Goal: Task Accomplishment & Management: Use online tool/utility

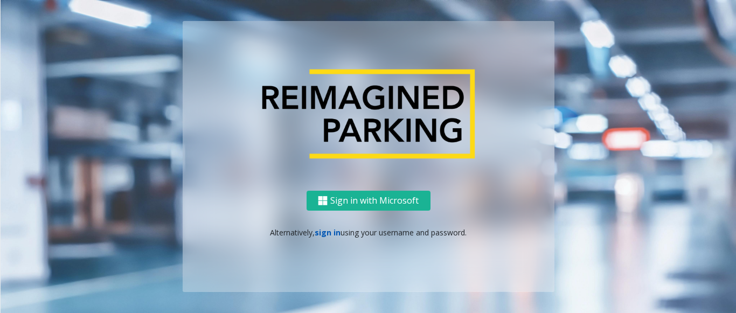
click at [320, 234] on link "sign in" at bounding box center [328, 232] width 26 height 10
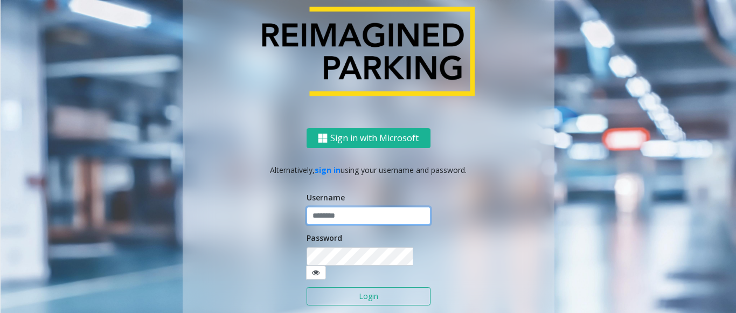
type input "*******"
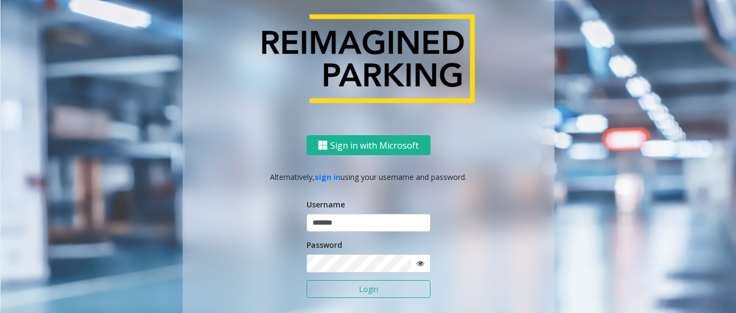
click at [368, 289] on button "Login" at bounding box center [368, 289] width 124 height 18
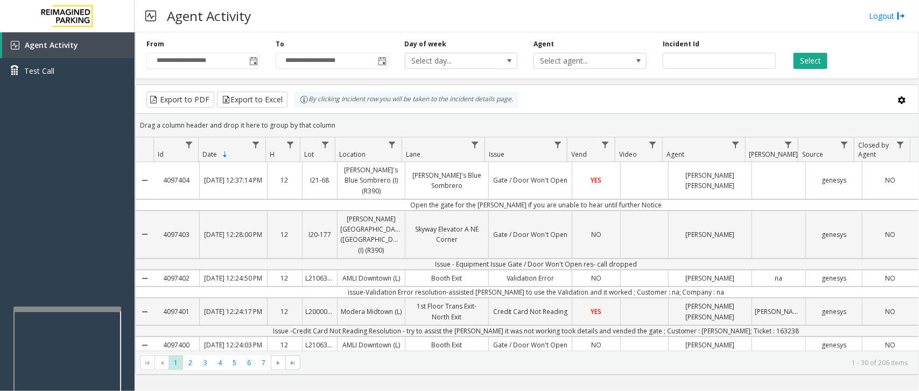
click at [58, 307] on div at bounding box center [67, 309] width 108 height 4
drag, startPoint x: 65, startPoint y: 252, endPoint x: 69, endPoint y: 241, distance: 12.1
click at [57, 250] on div "Agent Activity Test Call" at bounding box center [67, 227] width 135 height 391
click at [57, 303] on div "Agent Activity Test Call" at bounding box center [67, 227] width 135 height 391
click at [58, 187] on app-root "**********" at bounding box center [459, 195] width 919 height 391
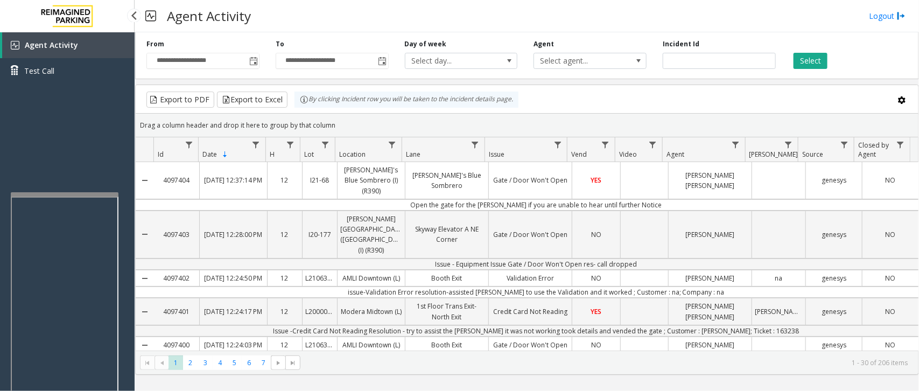
drag, startPoint x: 122, startPoint y: 159, endPoint x: 301, endPoint y: 1, distance: 238.5
click at [117, 151] on div "Agent Activity Test Call" at bounding box center [67, 227] width 135 height 391
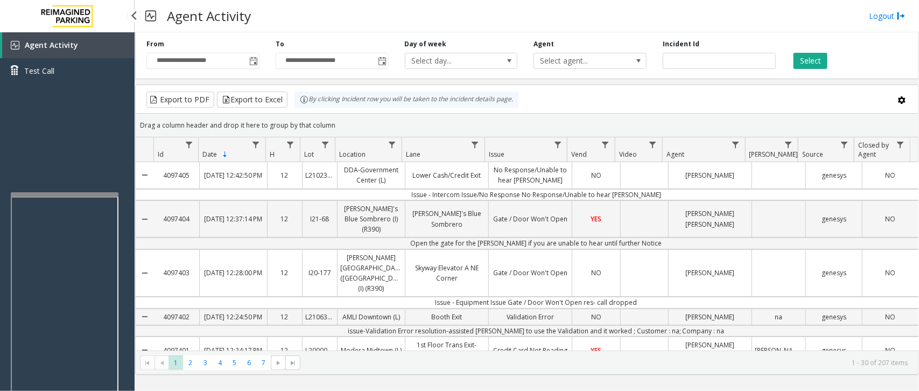
drag, startPoint x: 31, startPoint y: 71, endPoint x: 19, endPoint y: 130, distance: 60.5
click at [19, 130] on div "Agent Activity Test Call" at bounding box center [67, 227] width 135 height 391
click at [66, 350] on div at bounding box center [67, 347] width 108 height 4
click at [65, 260] on app-root "**********" at bounding box center [459, 195] width 919 height 391
drag, startPoint x: 64, startPoint y: 222, endPoint x: 57, endPoint y: 224, distance: 7.2
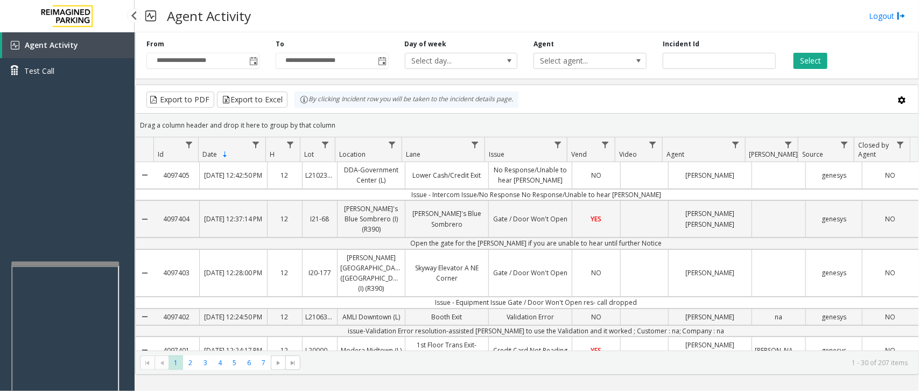
click at [57, 224] on div "Agent Activity Test Call" at bounding box center [67, 227] width 135 height 391
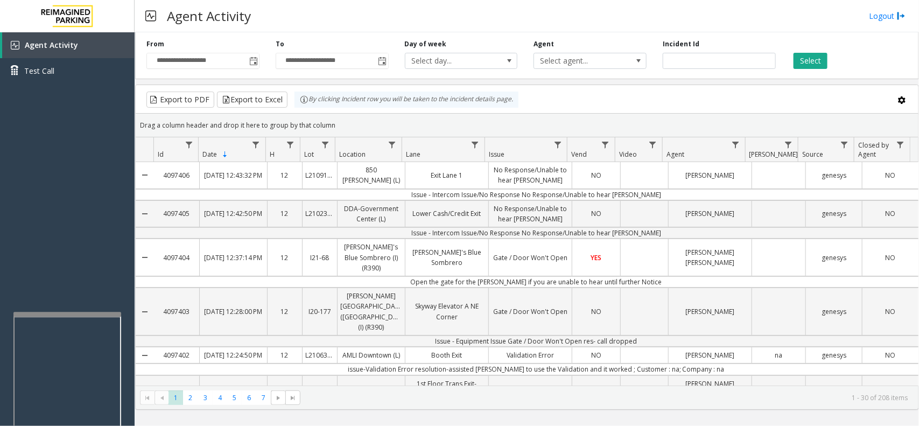
click at [70, 313] on div at bounding box center [67, 314] width 108 height 4
drag, startPoint x: 77, startPoint y: 284, endPoint x: 58, endPoint y: 286, distance: 19.5
click at [58, 286] on div "Agent Activity Test Call" at bounding box center [67, 245] width 135 height 426
drag, startPoint x: 41, startPoint y: 209, endPoint x: 13, endPoint y: 245, distance: 45.4
click at [13, 245] on div "Agent Activity Test Call" at bounding box center [67, 245] width 135 height 426
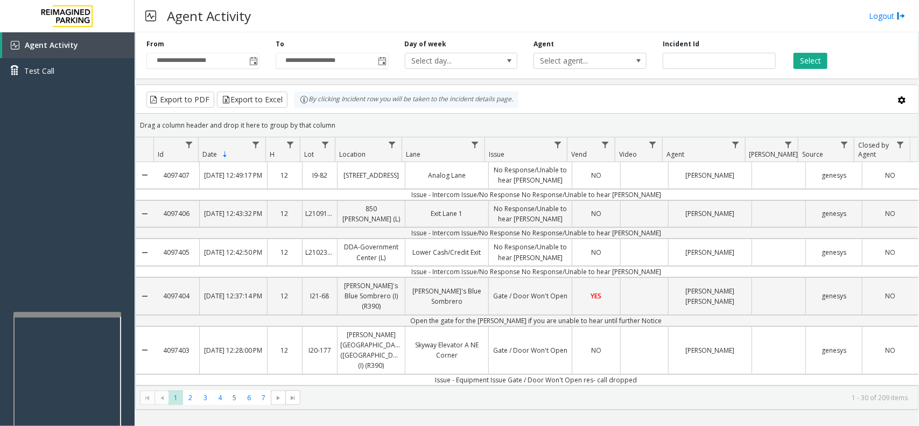
click at [431, 23] on div "Agent Activity Logout" at bounding box center [527, 16] width 785 height 32
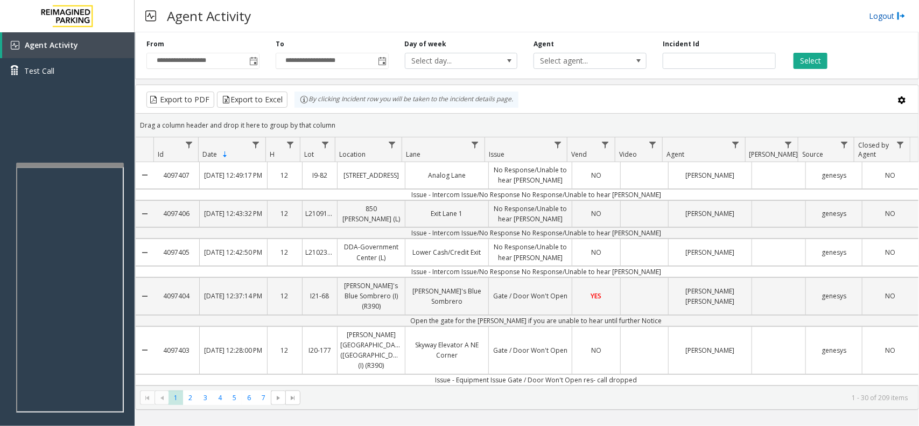
click at [876, 20] on link "Logout" at bounding box center [887, 15] width 37 height 11
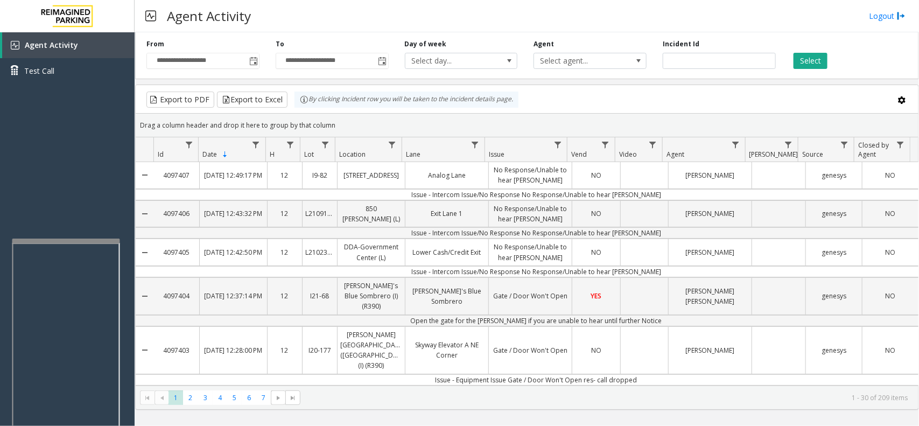
click at [60, 240] on div at bounding box center [66, 241] width 108 height 4
drag, startPoint x: 53, startPoint y: 213, endPoint x: 38, endPoint y: 213, distance: 15.1
click at [38, 213] on div "Agent Activity Test Call" at bounding box center [67, 245] width 135 height 426
drag, startPoint x: 373, startPoint y: 20, endPoint x: 313, endPoint y: 24, distance: 59.9
click at [313, 24] on div "Agent Activity Logout" at bounding box center [527, 16] width 785 height 32
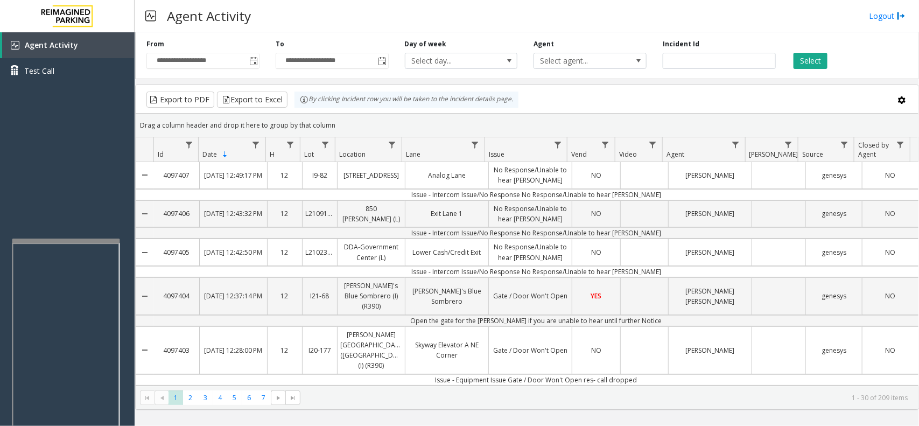
drag, startPoint x: 444, startPoint y: 23, endPoint x: 438, endPoint y: 23, distance: 6.5
click at [438, 23] on div "Agent Activity Logout" at bounding box center [527, 16] width 785 height 32
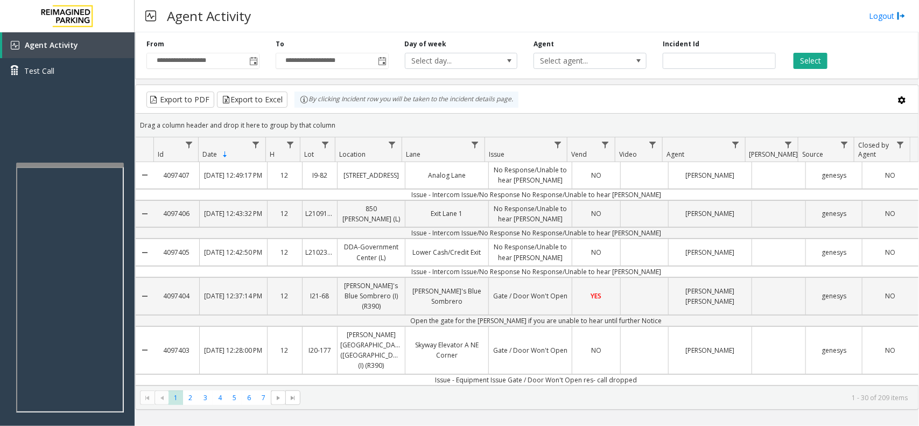
click at [76, 205] on iframe at bounding box center [70, 290] width 108 height 246
click at [76, 138] on div "Agent Activity Test Call" at bounding box center [67, 245] width 135 height 426
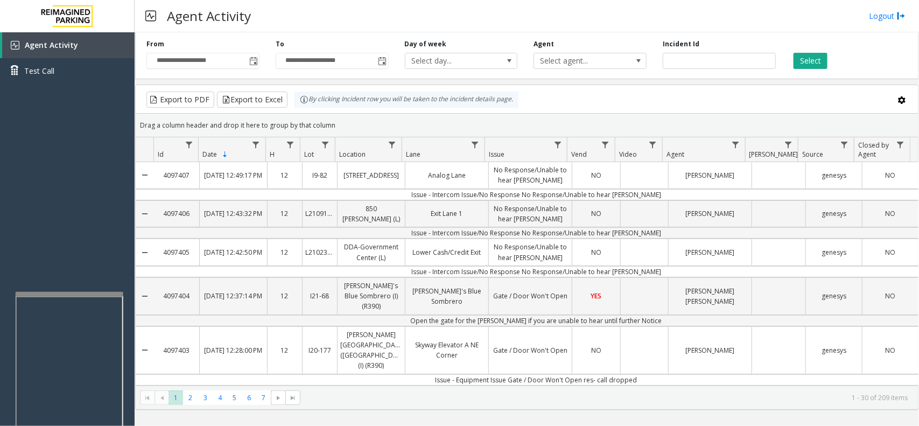
click at [64, 292] on div at bounding box center [70, 294] width 108 height 4
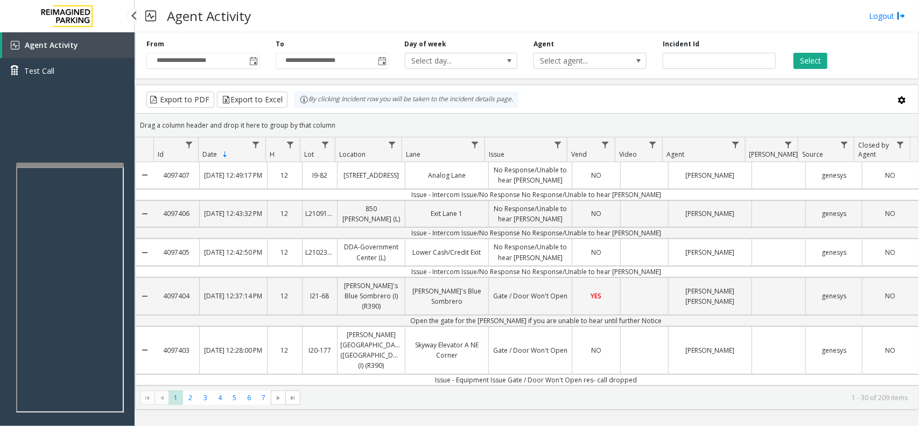
drag, startPoint x: 55, startPoint y: 158, endPoint x: 30, endPoint y: 139, distance: 32.0
click at [30, 139] on div "Agent Activity Test Call" at bounding box center [67, 245] width 135 height 426
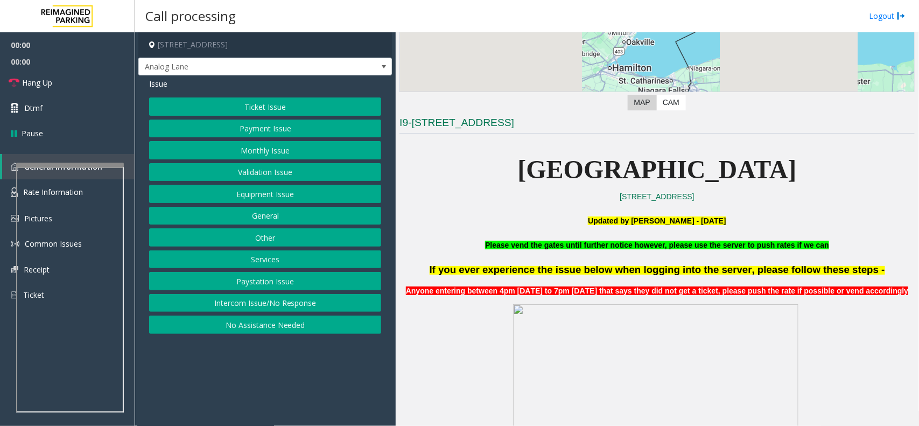
scroll to position [404, 0]
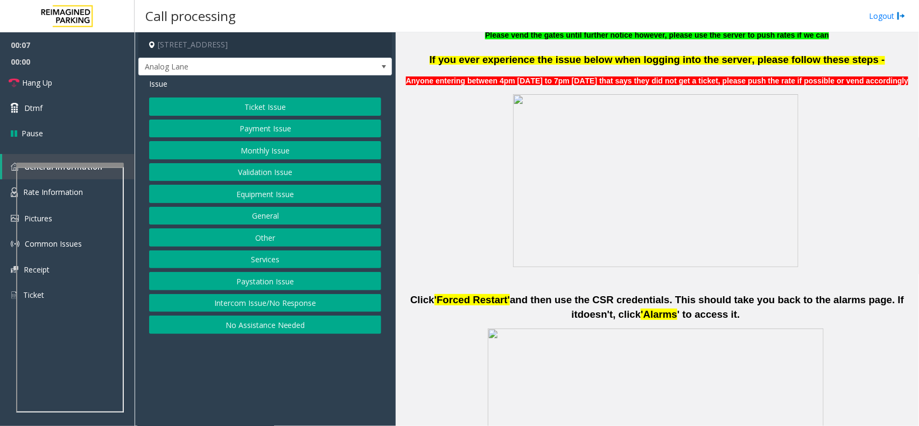
click at [299, 297] on button "Intercom Issue/No Response" at bounding box center [265, 303] width 232 height 18
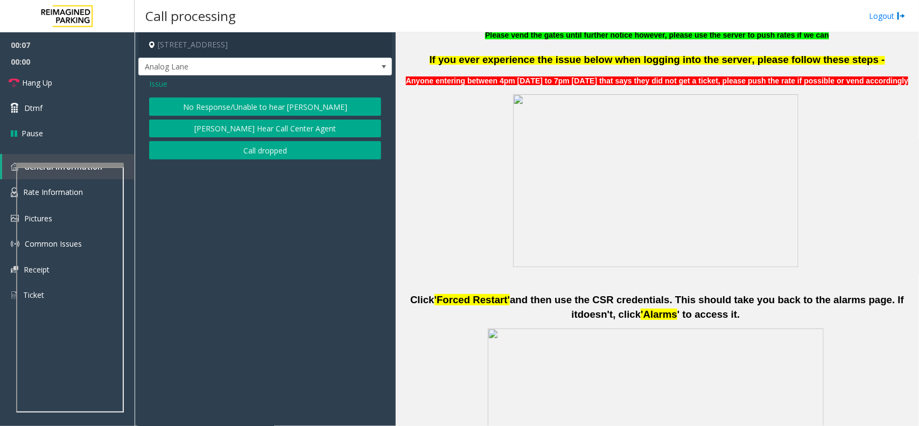
click at [240, 95] on div "Issue No Response/Unable to hear [PERSON_NAME] Cannot Hear Call Center Agent Ca…" at bounding box center [265, 119] width 254 height 89
click at [234, 97] on button "No Response/Unable to hear [PERSON_NAME]" at bounding box center [265, 106] width 232 height 18
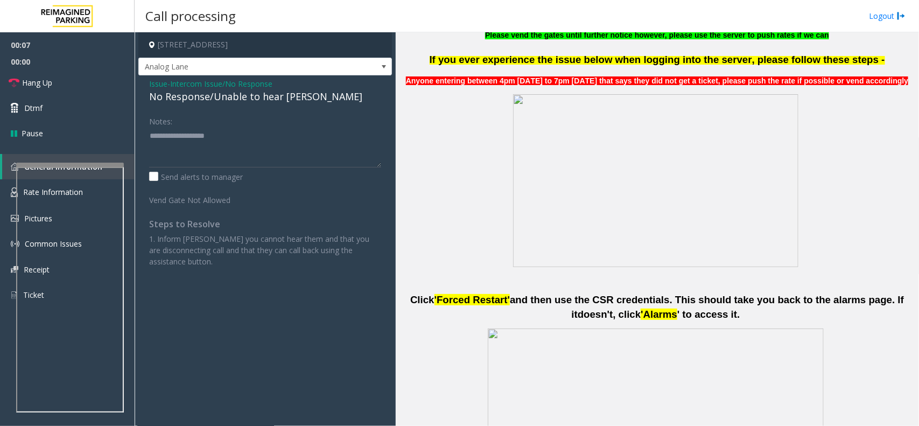
click at [233, 95] on div "No Response/Unable to hear [PERSON_NAME]" at bounding box center [265, 96] width 232 height 15
copy div "No Response/Unable to hear [PERSON_NAME]"
click at [237, 110] on div "Issue - Intercom Issue/No Response No Response/Unable to hear [PERSON_NAME] Not…" at bounding box center [265, 176] width 254 height 203
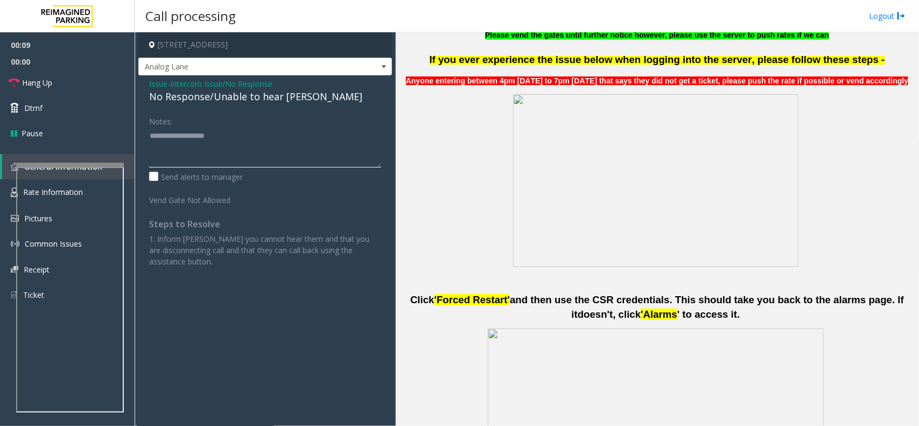
paste textarea "**********"
click at [240, 143] on textarea at bounding box center [265, 147] width 232 height 40
type textarea "**********"
click at [156, 90] on div "No Response/Unable to hear [PERSON_NAME]" at bounding box center [265, 96] width 232 height 15
click at [163, 84] on span "Issue" at bounding box center [158, 83] width 18 height 11
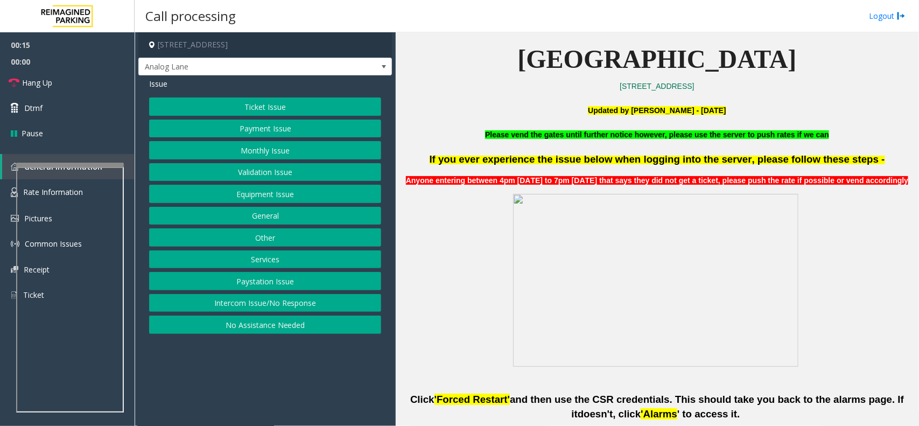
scroll to position [337, 0]
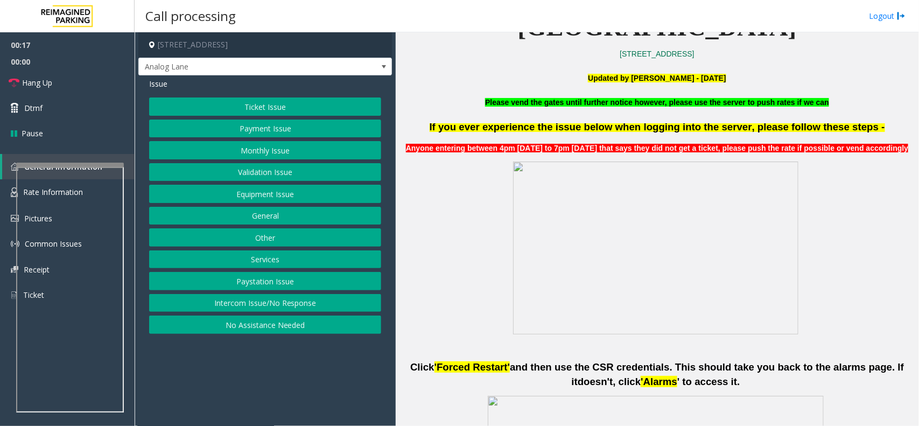
click at [239, 195] on button "Equipment Issue" at bounding box center [265, 194] width 232 height 18
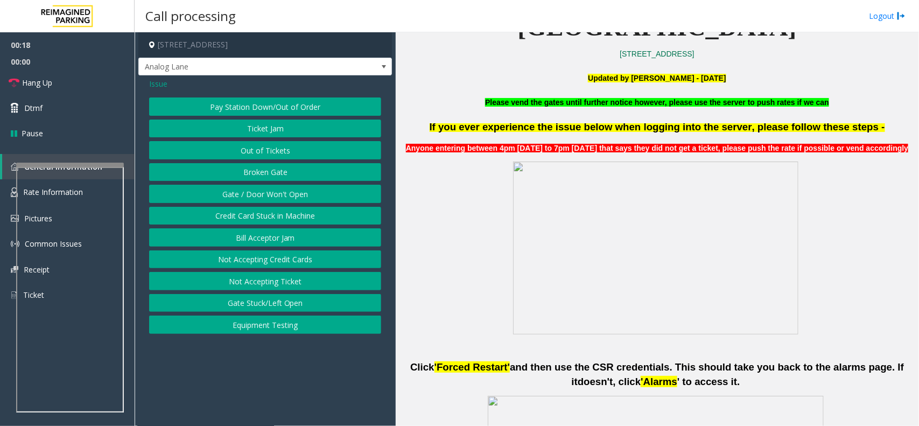
click at [249, 129] on button "Ticket Jam" at bounding box center [265, 129] width 232 height 18
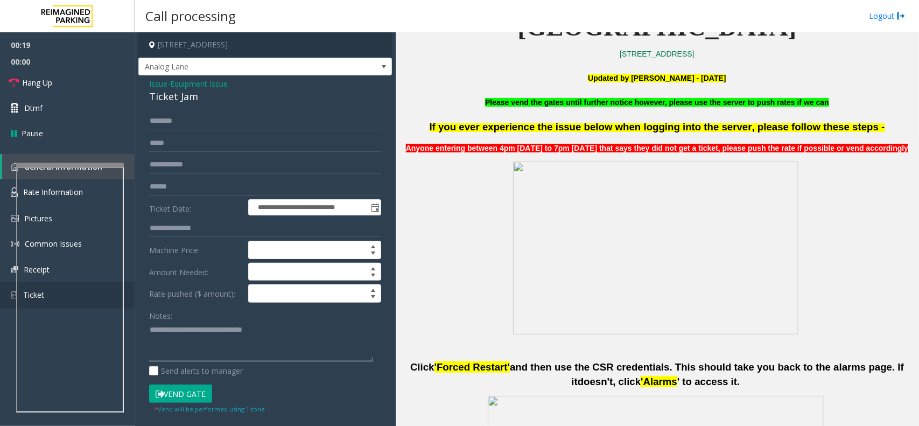
drag, startPoint x: 294, startPoint y: 332, endPoint x: 0, endPoint y: 297, distance: 296.2
click at [10, 151] on app-root "**********" at bounding box center [459, 213] width 919 height 426
click at [236, 338] on textarea at bounding box center [261, 342] width 224 height 40
paste textarea "**********"
type textarea "**********"
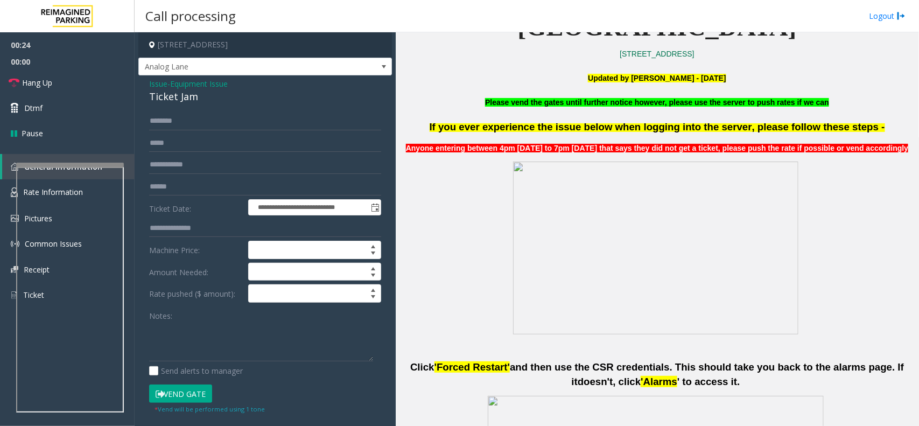
drag, startPoint x: 157, startPoint y: 87, endPoint x: 174, endPoint y: 95, distance: 19.0
click at [157, 87] on span "Issue" at bounding box center [158, 83] width 18 height 11
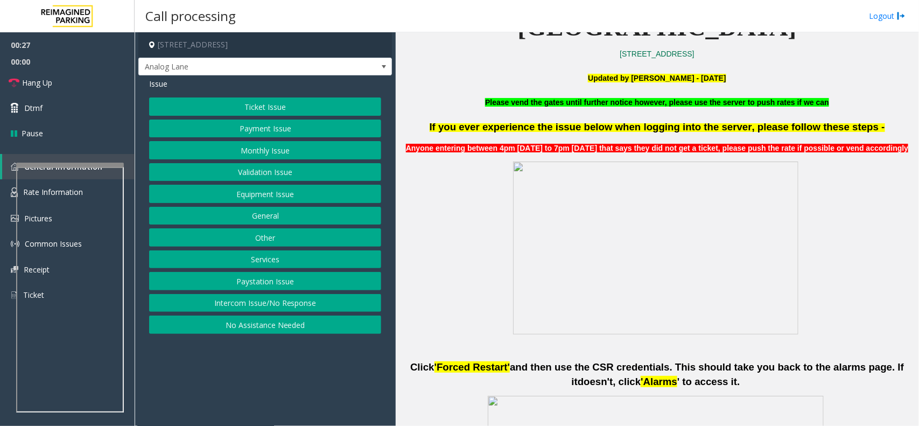
click at [245, 189] on button "Equipment Issue" at bounding box center [265, 194] width 232 height 18
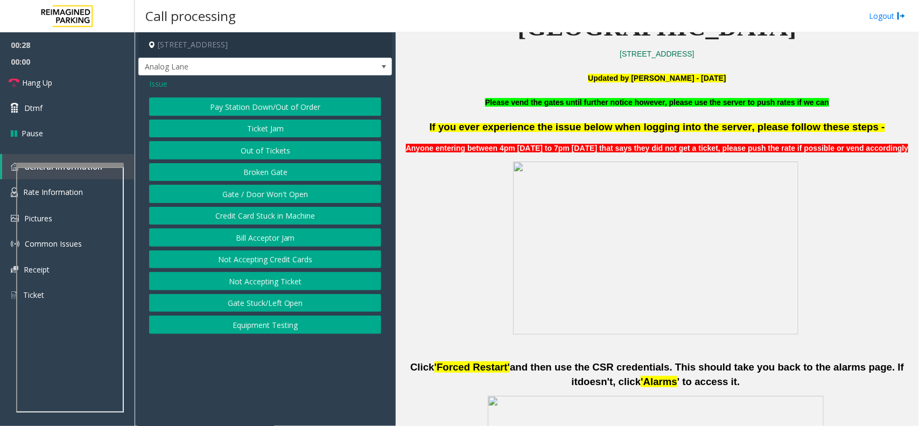
click at [255, 125] on button "Ticket Jam" at bounding box center [265, 129] width 232 height 18
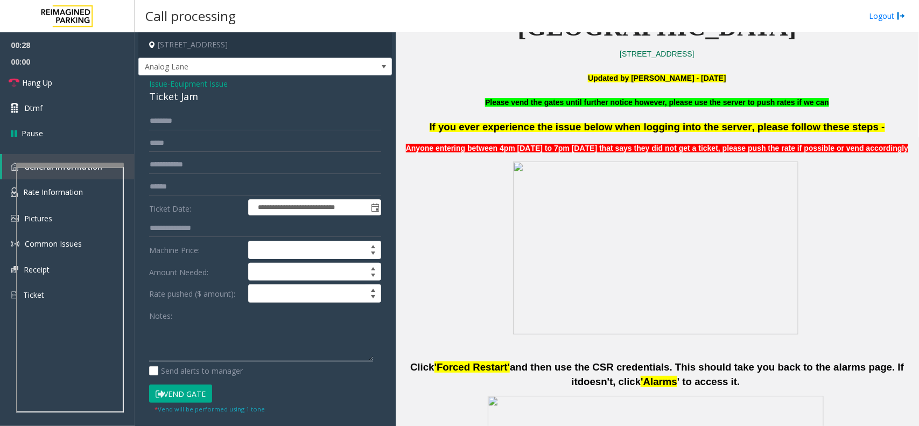
click at [233, 346] on textarea at bounding box center [261, 342] width 224 height 40
paste textarea "**********"
click at [174, 93] on div "Ticket Jam" at bounding box center [265, 96] width 232 height 15
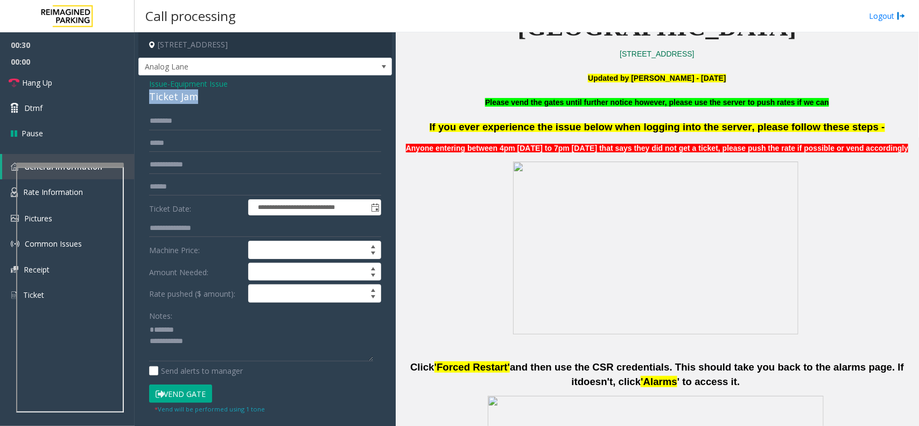
copy div "Ticket Jam"
click at [203, 346] on textarea at bounding box center [261, 342] width 224 height 40
paste textarea "**********"
click at [225, 359] on textarea at bounding box center [261, 342] width 224 height 40
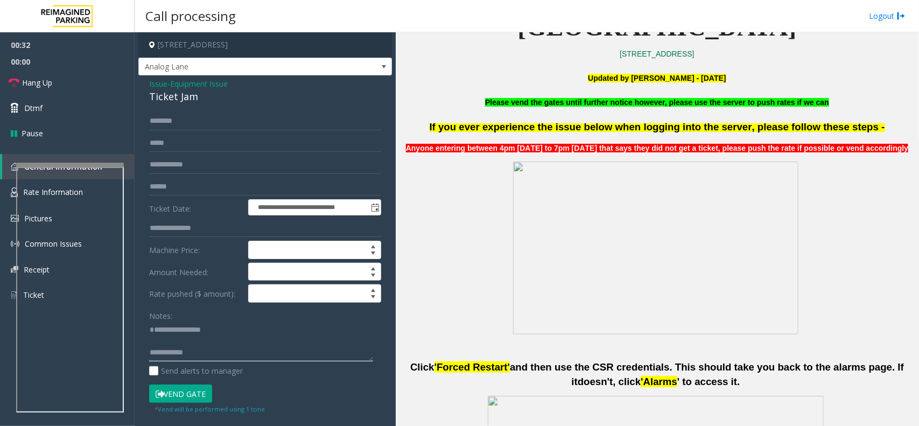
click at [245, 356] on textarea at bounding box center [261, 342] width 224 height 40
drag, startPoint x: 194, startPoint y: 347, endPoint x: 242, endPoint y: 386, distance: 61.7
click at [242, 386] on form "**********" at bounding box center [265, 263] width 232 height 302
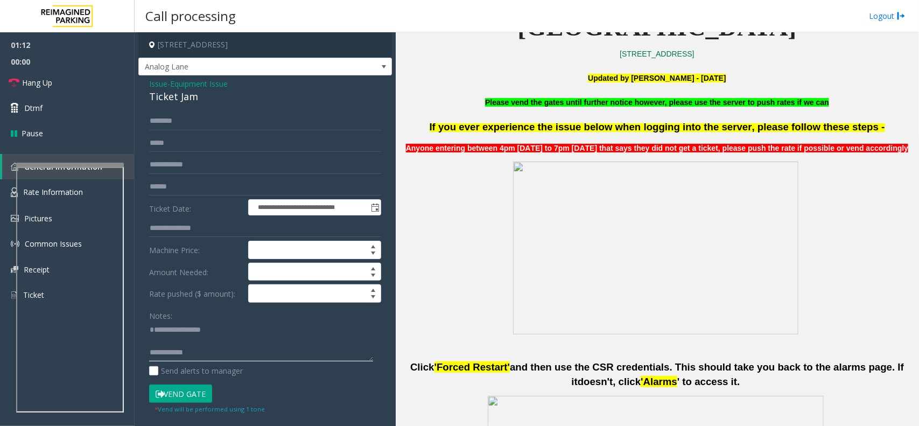
type textarea "**********"
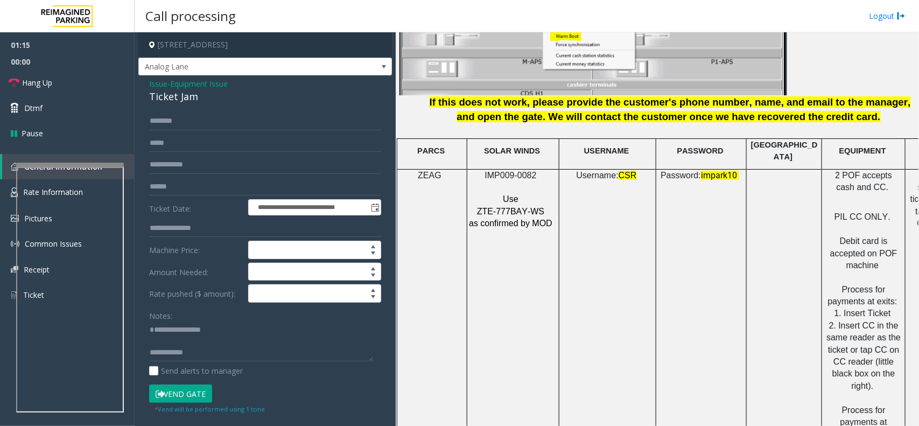
scroll to position [1481, 0]
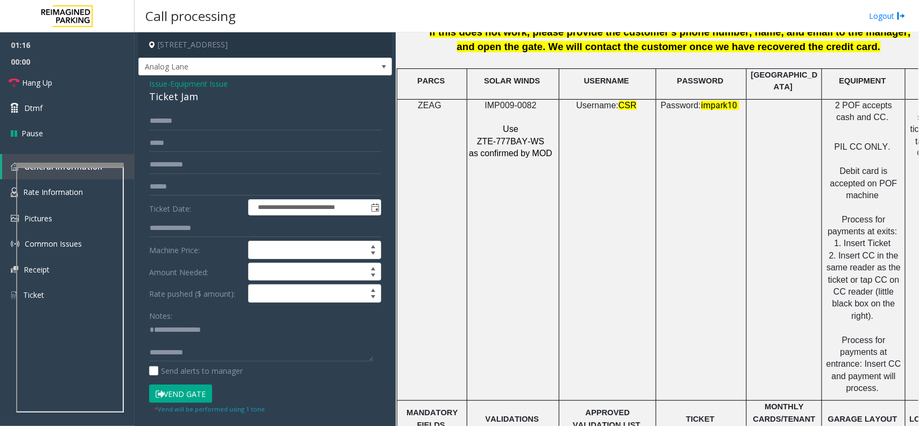
click at [508, 101] on span "IMP009-0082" at bounding box center [511, 105] width 52 height 9
copy p "IMP009-0082"
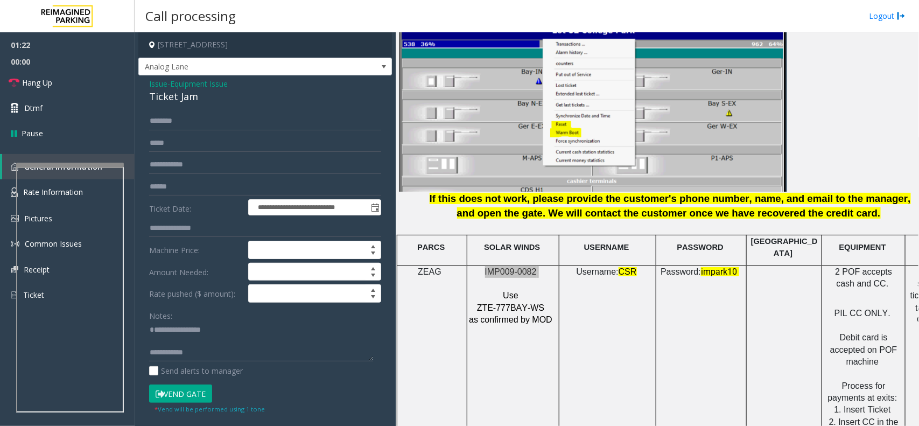
scroll to position [1145, 0]
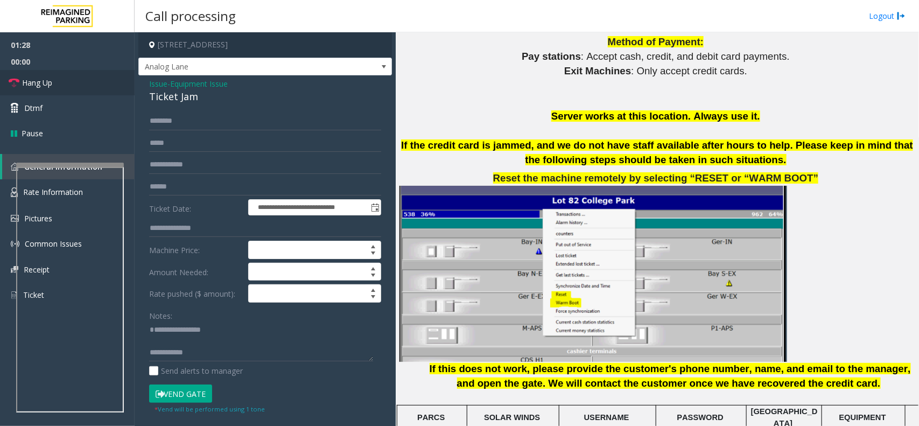
click at [109, 76] on link "Hang Up" at bounding box center [67, 82] width 135 height 25
click at [157, 85] on span "Issue" at bounding box center [158, 83] width 18 height 11
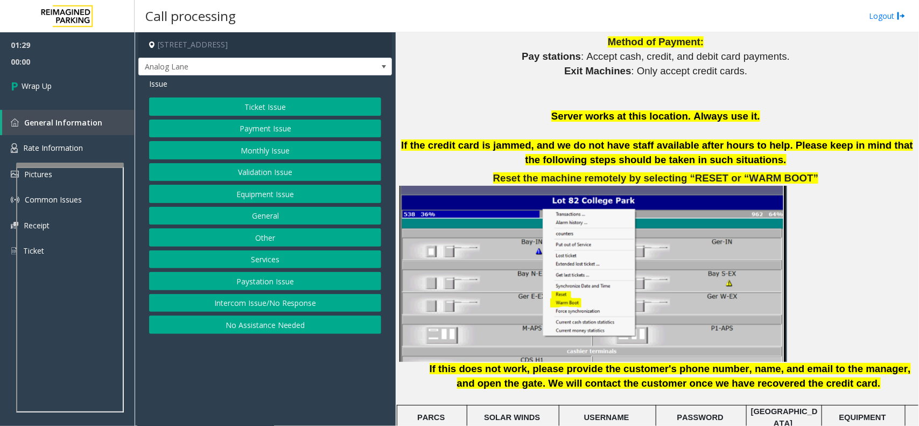
click at [267, 192] on button "Equipment Issue" at bounding box center [265, 194] width 232 height 18
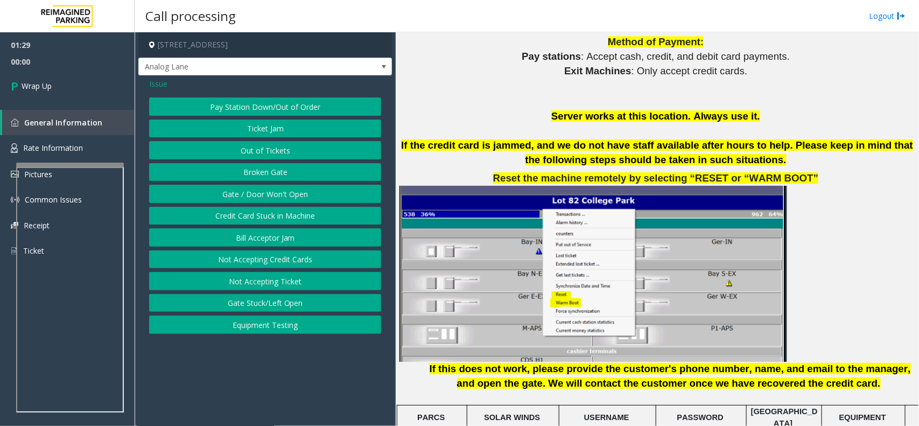
click at [267, 192] on button "Gate / Door Won't Open" at bounding box center [265, 194] width 232 height 18
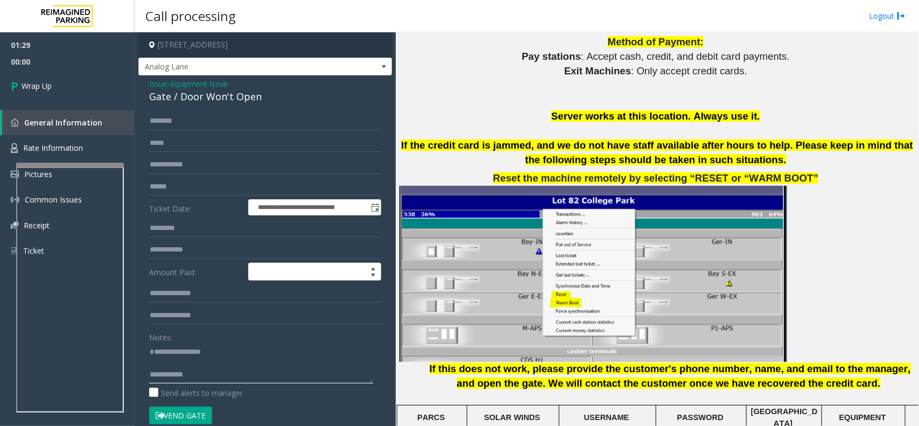
drag, startPoint x: 257, startPoint y: 359, endPoint x: 0, endPoint y: 360, distance: 257.5
click at [0, 369] on app-root "**********" at bounding box center [459, 213] width 919 height 426
type textarea "**********"
drag, startPoint x: 225, startPoint y: 376, endPoint x: 0, endPoint y: 276, distance: 245.9
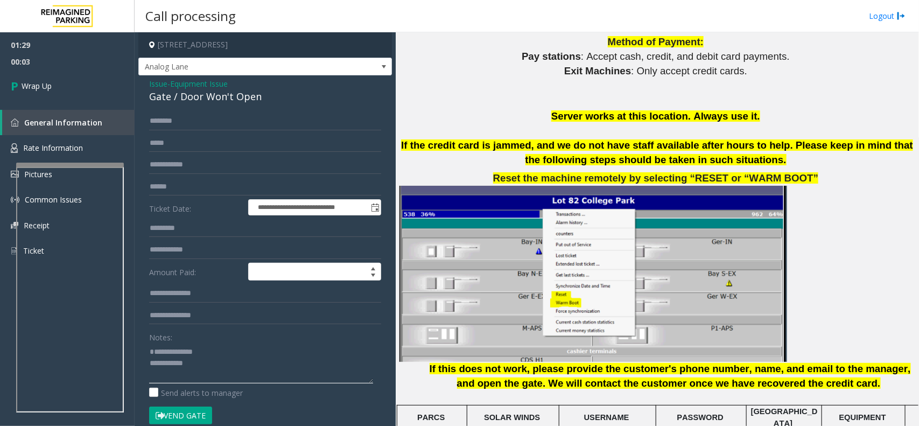
click at [0, 278] on app-root "**********" at bounding box center [459, 213] width 919 height 426
type textarea "**********"
click at [45, 90] on span "Wrap Up" at bounding box center [37, 85] width 30 height 11
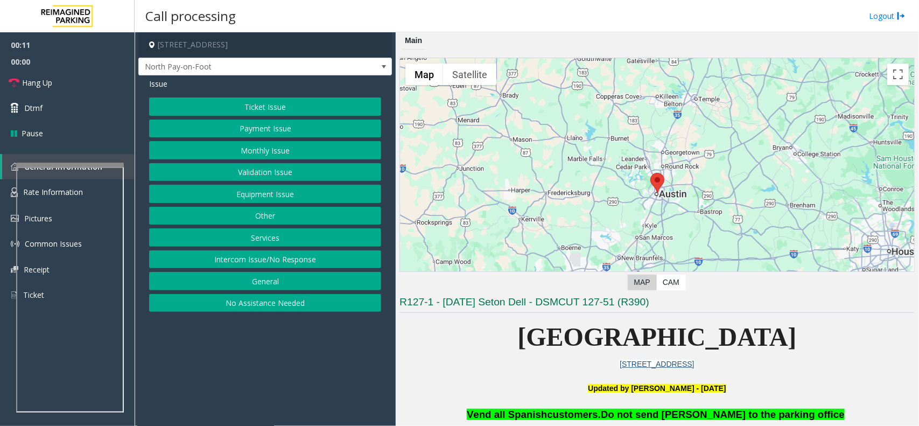
click at [259, 194] on button "Equipment Issue" at bounding box center [265, 194] width 232 height 18
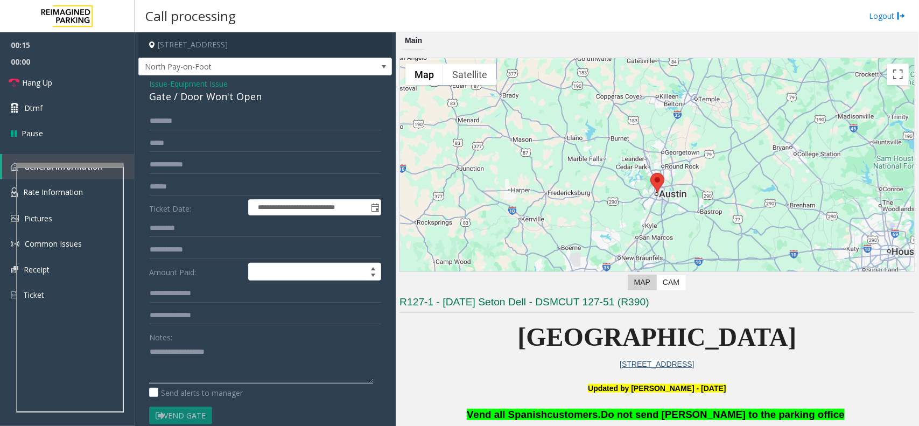
paste textarea "**********"
click at [232, 352] on textarea at bounding box center [261, 363] width 224 height 40
click at [239, 350] on textarea at bounding box center [261, 363] width 224 height 40
type textarea "**********"
click at [101, 81] on link "Hang Up" at bounding box center [67, 82] width 135 height 25
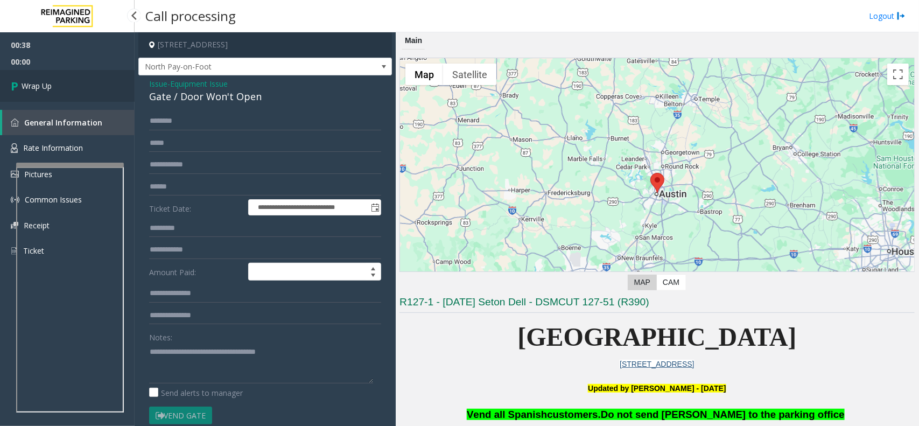
click at [101, 81] on link "Wrap Up" at bounding box center [67, 86] width 135 height 32
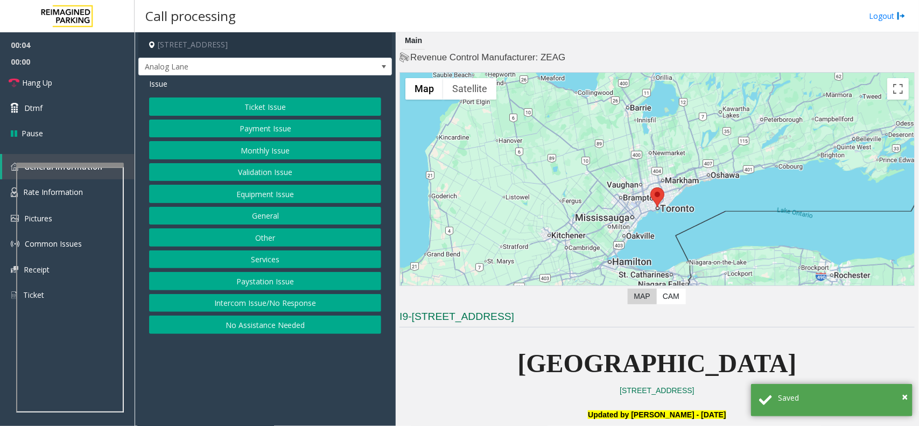
click at [243, 190] on button "Equipment Issue" at bounding box center [265, 194] width 232 height 18
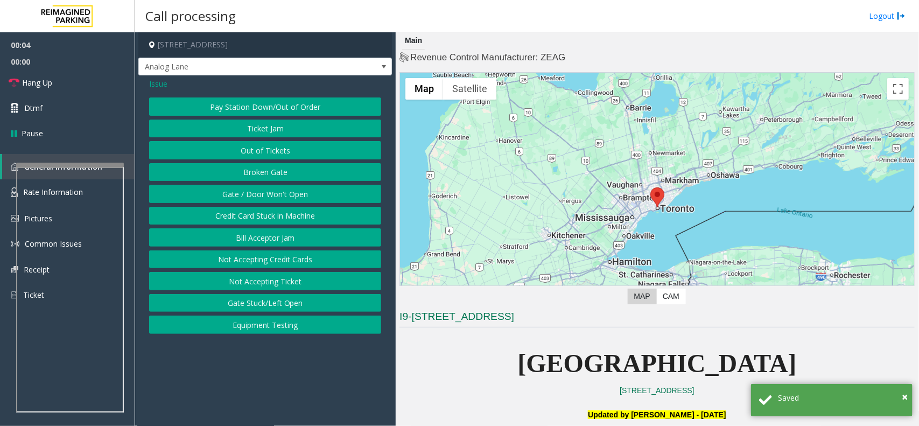
click at [243, 190] on button "Gate / Door Won't Open" at bounding box center [265, 194] width 232 height 18
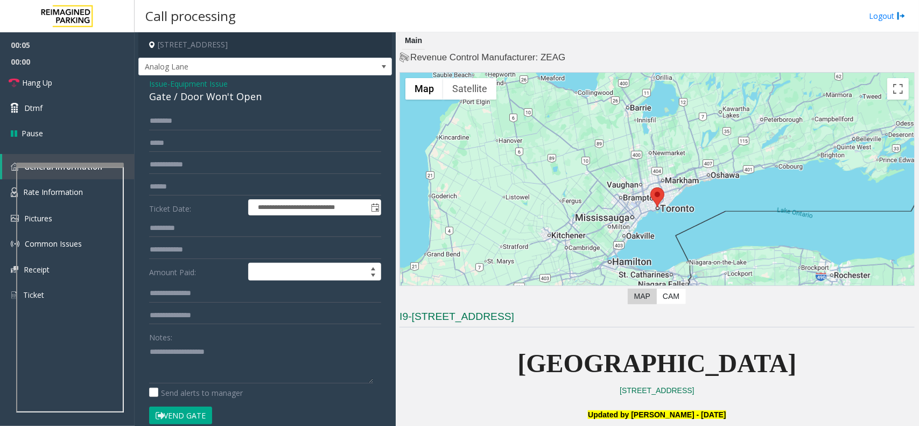
click at [158, 76] on div "**********" at bounding box center [265, 342] width 254 height 534
click at [171, 82] on span "- Equipment Issue" at bounding box center [198, 84] width 60 height 10
click at [186, 85] on span "Equipment Issue" at bounding box center [199, 83] width 58 height 11
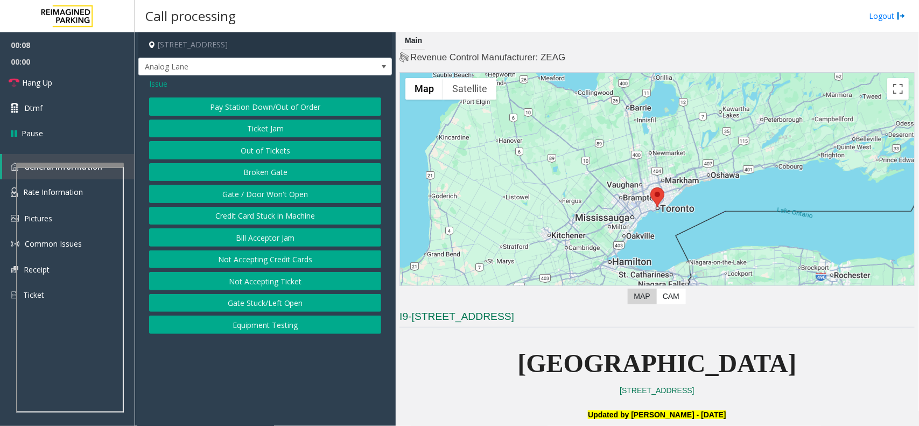
click at [155, 81] on span "Issue" at bounding box center [158, 83] width 18 height 11
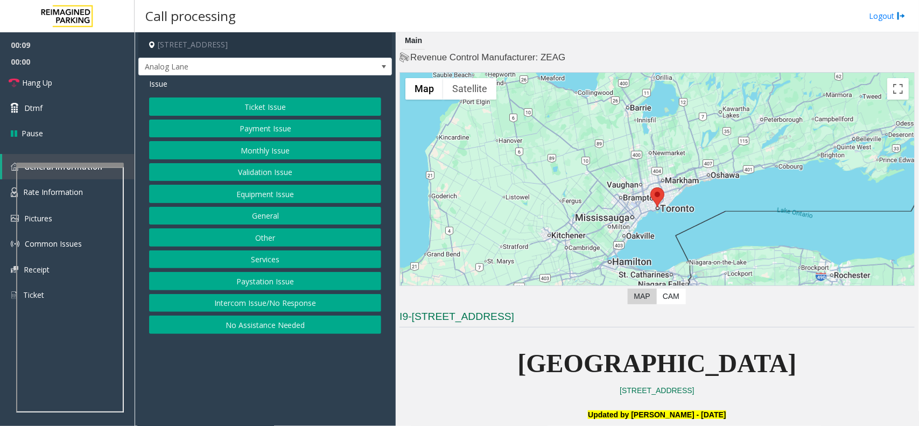
click at [281, 301] on button "Intercom Issue/No Response" at bounding box center [265, 303] width 232 height 18
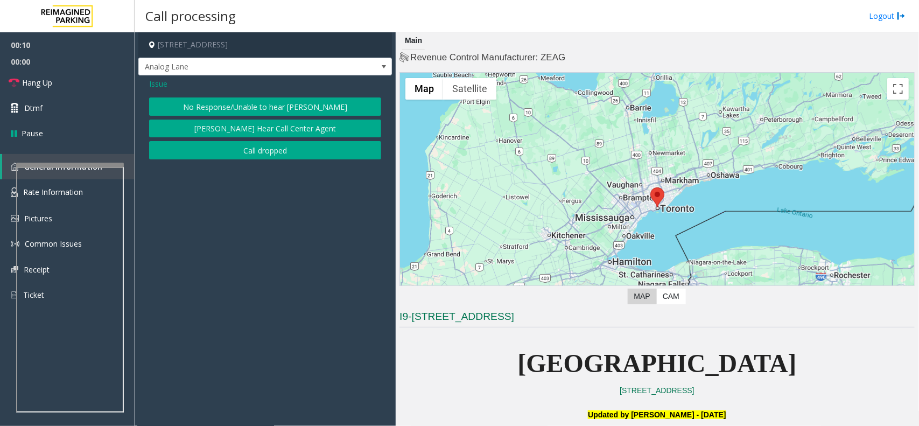
click at [235, 103] on button "No Response/Unable to hear [PERSON_NAME]" at bounding box center [265, 106] width 232 height 18
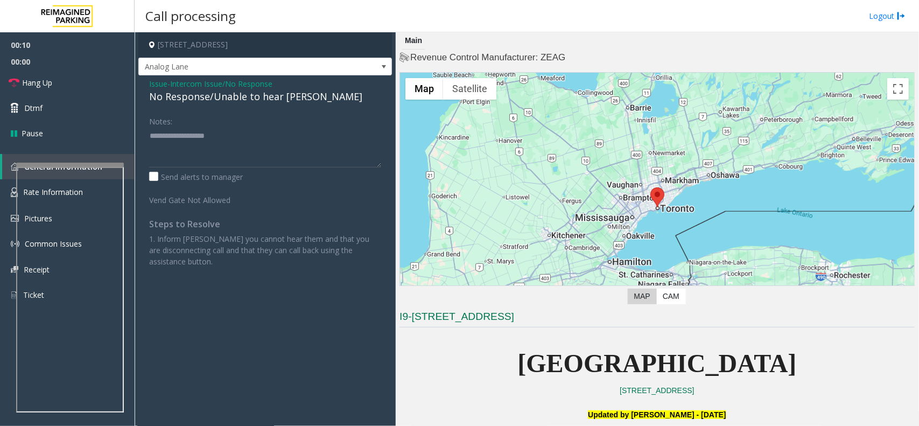
click at [235, 100] on div "No Response/Unable to hear [PERSON_NAME]" at bounding box center [265, 96] width 232 height 15
copy div "No Response/Unable to hear [PERSON_NAME]"
paste textarea "**********"
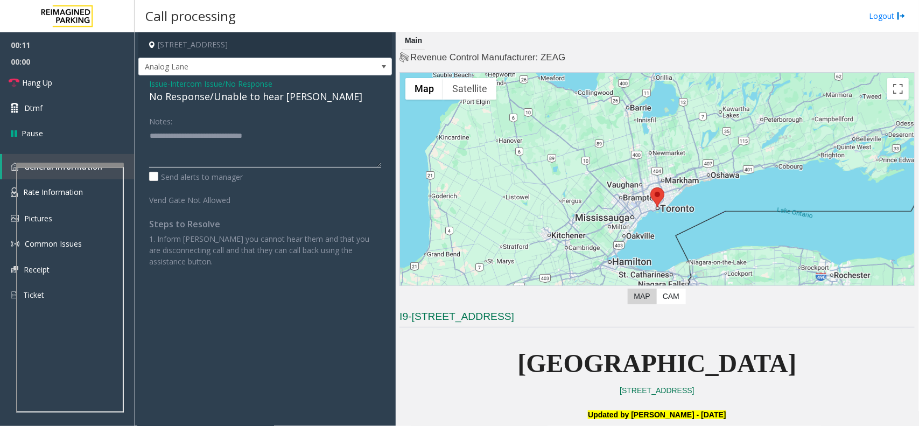
click at [237, 157] on textarea at bounding box center [265, 147] width 232 height 40
type textarea "**********"
click at [73, 74] on link "Hang Up" at bounding box center [67, 82] width 135 height 25
click at [75, 77] on link "Hang Up" at bounding box center [67, 82] width 135 height 25
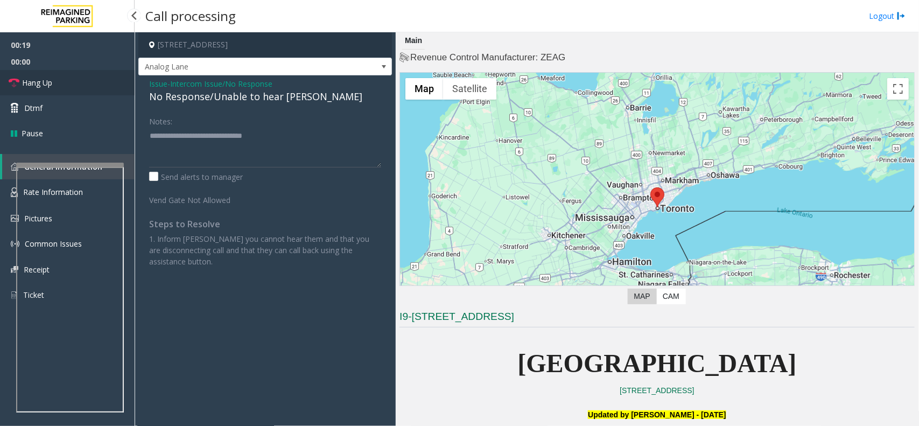
click at [100, 79] on link "Hang Up" at bounding box center [67, 82] width 135 height 25
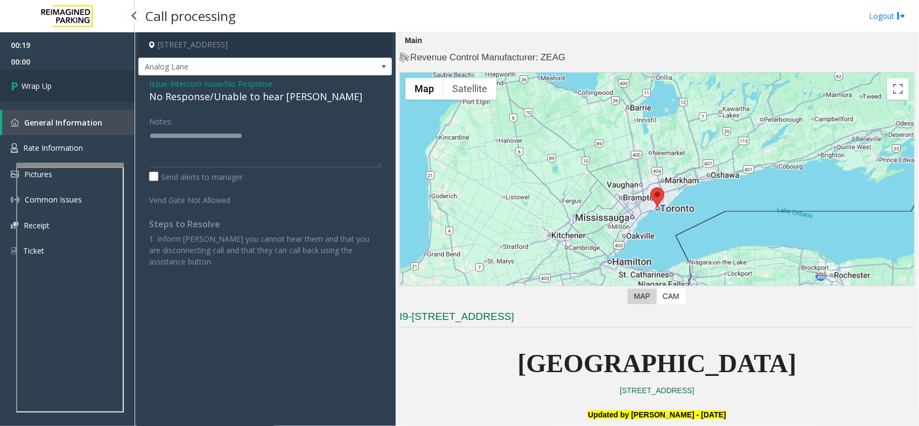
click at [124, 80] on link "Wrap Up" at bounding box center [67, 86] width 135 height 32
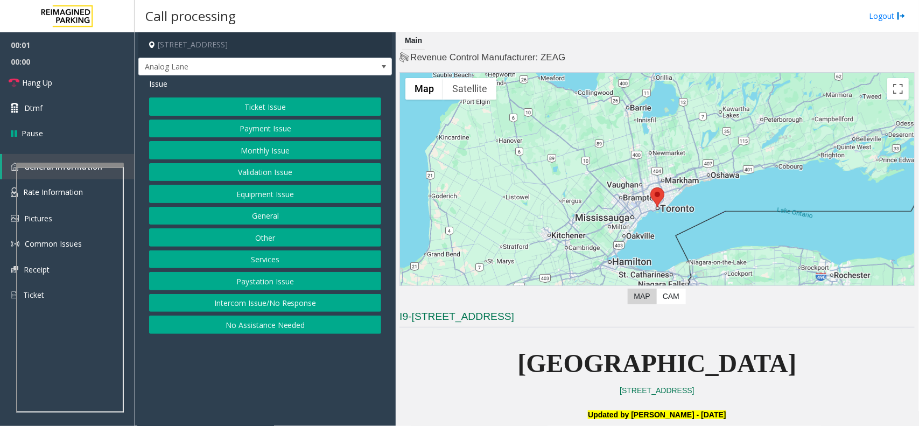
click at [295, 312] on button "Intercom Issue/No Response" at bounding box center [265, 303] width 232 height 18
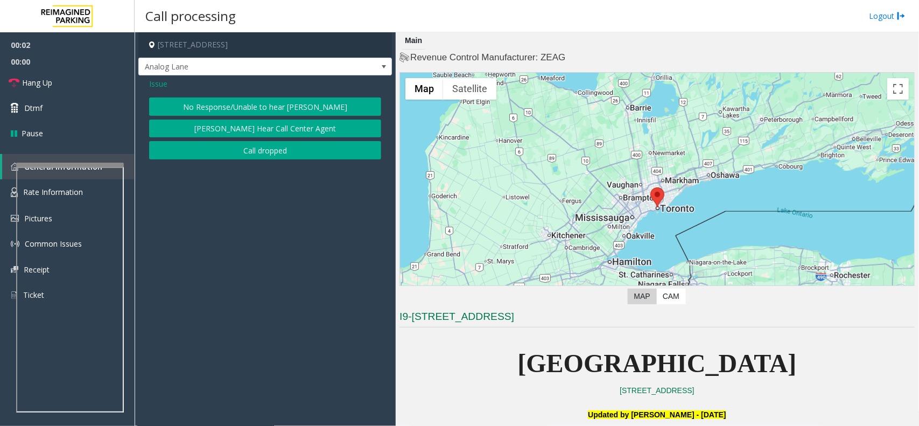
click at [232, 102] on button "No Response/Unable to hear [PERSON_NAME]" at bounding box center [265, 106] width 232 height 18
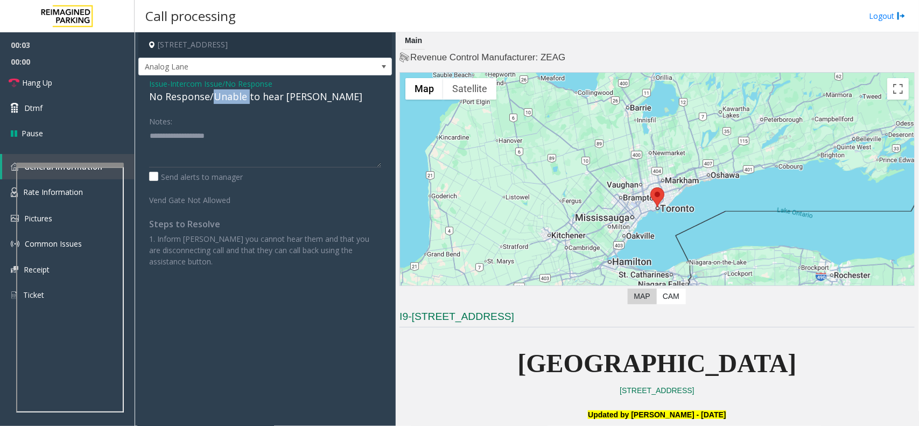
click at [232, 100] on div "No Response/Unable to hear [PERSON_NAME]" at bounding box center [265, 96] width 232 height 15
click at [228, 123] on div "Notes:" at bounding box center [265, 139] width 232 height 55
click at [226, 143] on textarea at bounding box center [265, 147] width 232 height 40
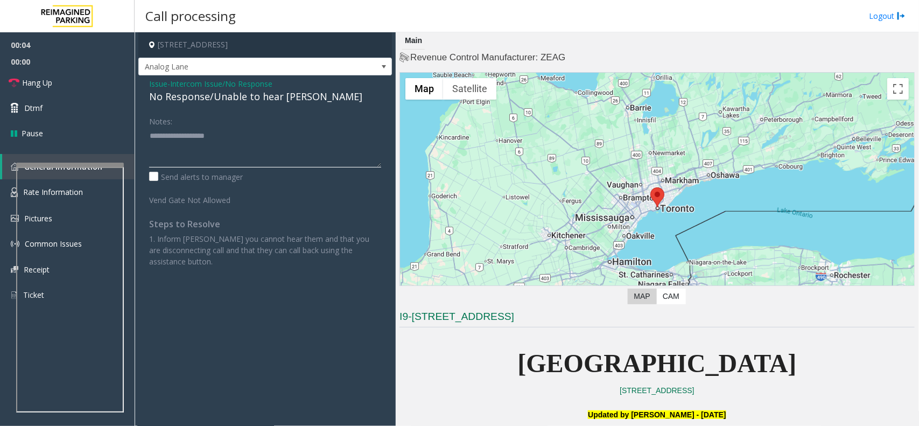
paste textarea "**********"
type textarea "**********"
click at [53, 74] on link "Hang Up" at bounding box center [67, 82] width 135 height 25
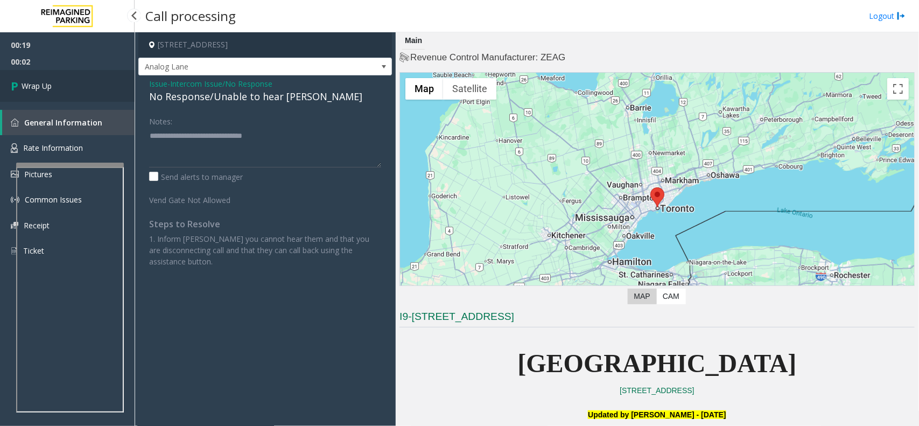
click at [47, 87] on span "Wrap Up" at bounding box center [37, 85] width 30 height 11
